Goal: Find specific page/section: Find specific page/section

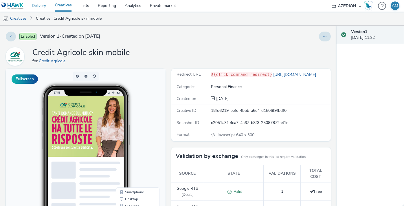
click at [48, 7] on link "Delivery" at bounding box center [38, 6] width 23 height 12
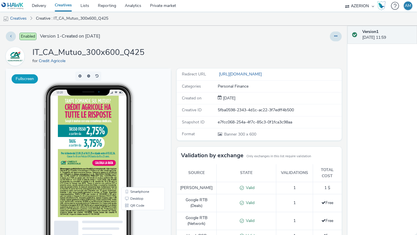
click at [27, 79] on button "Fullscreen" at bounding box center [25, 78] width 26 height 9
click at [137, 197] on link "Desktop" at bounding box center [142, 198] width 41 height 7
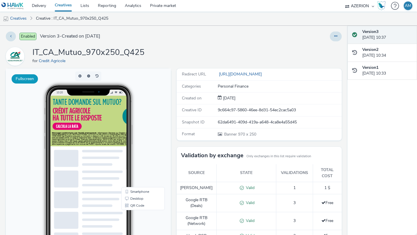
click at [35, 81] on button "Fullscreen" at bounding box center [25, 78] width 26 height 9
